Goal: Information Seeking & Learning: Learn about a topic

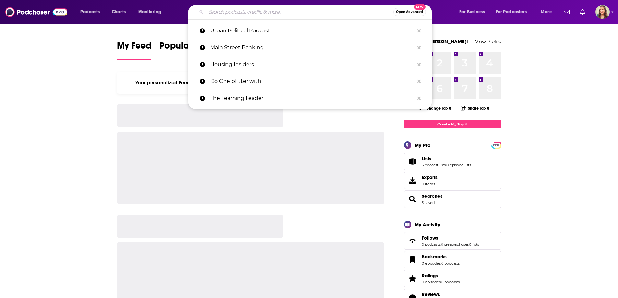
click at [236, 13] on input "Search podcasts, credits, & more..." at bounding box center [299, 12] width 187 height 10
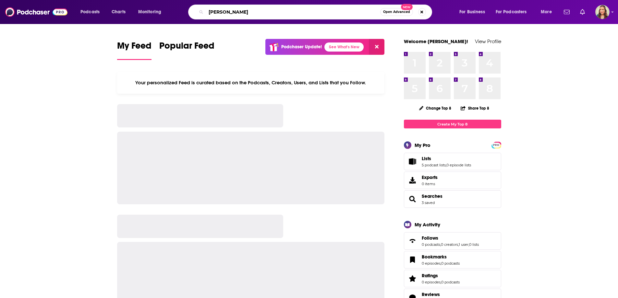
type input "[PERSON_NAME]"
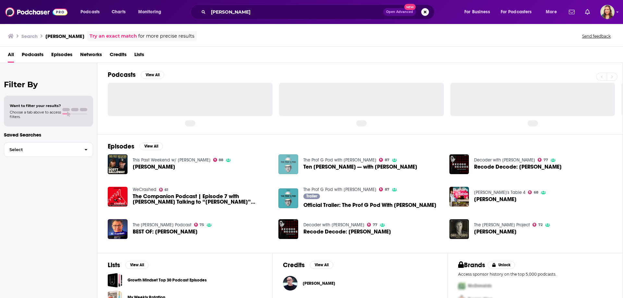
click at [290, 167] on img "Ten Percent Happier — with Scott Galloway" at bounding box center [288, 164] width 20 height 20
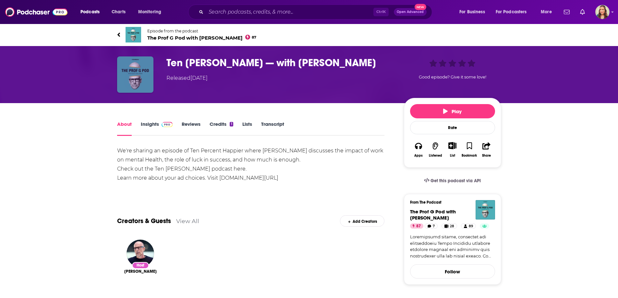
click at [136, 74] on img "Ten Percent Happier — with Scott Galloway" at bounding box center [135, 74] width 36 height 36
click at [166, 39] on span "The Prof G Pod with [PERSON_NAME] 87" at bounding box center [201, 38] width 109 height 6
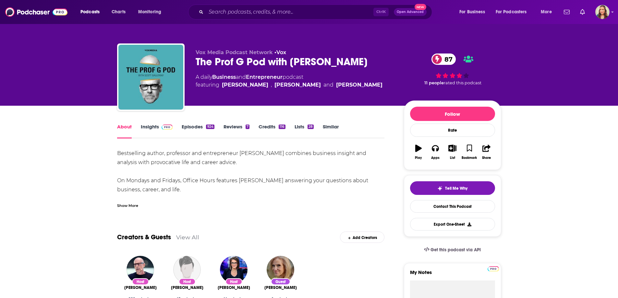
click at [153, 126] on link "Insights" at bounding box center [157, 131] width 32 height 15
